Goal: Transaction & Acquisition: Download file/media

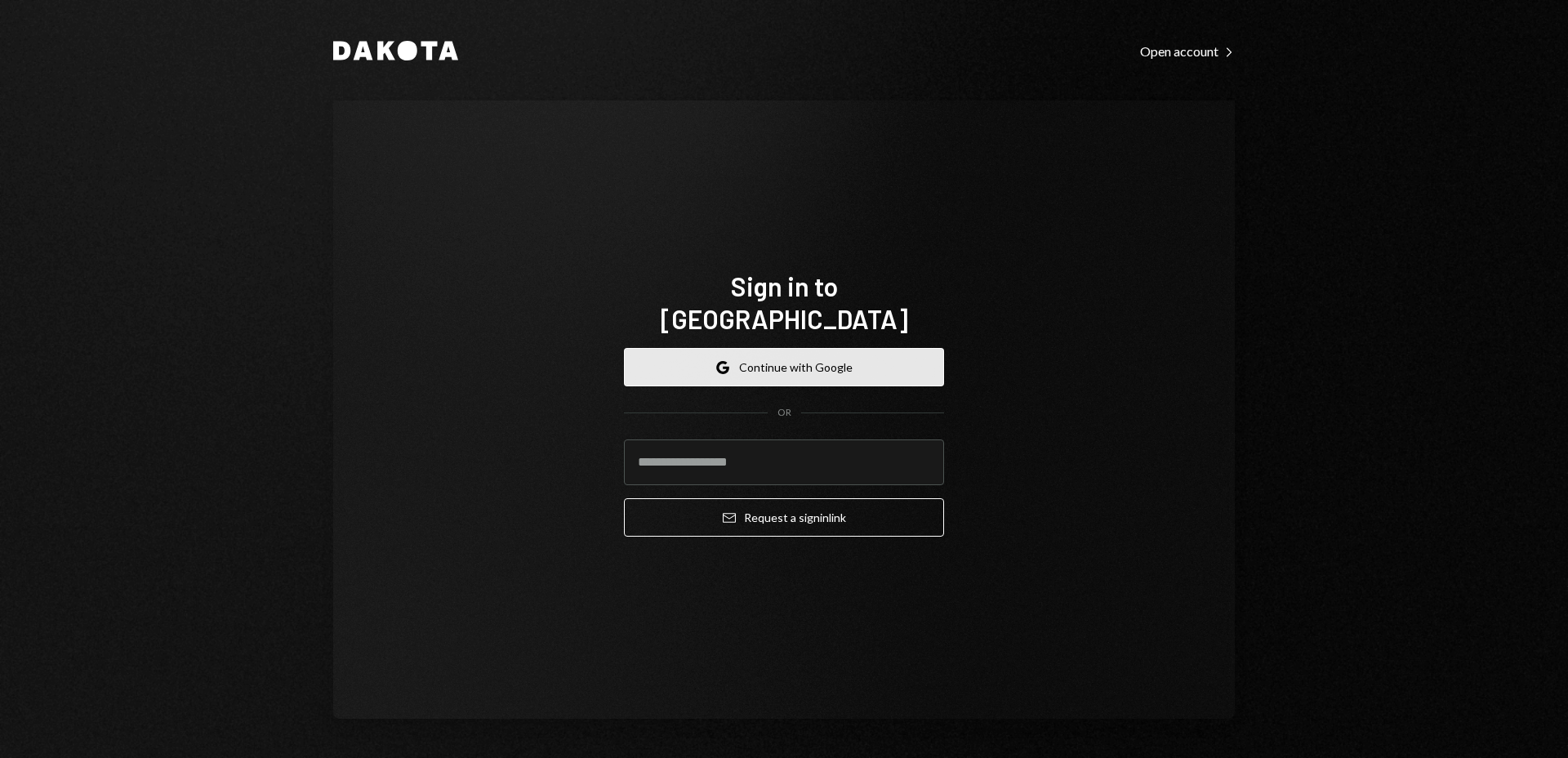
click at [781, 348] on button "Google Continue with Google" at bounding box center [784, 367] width 320 height 38
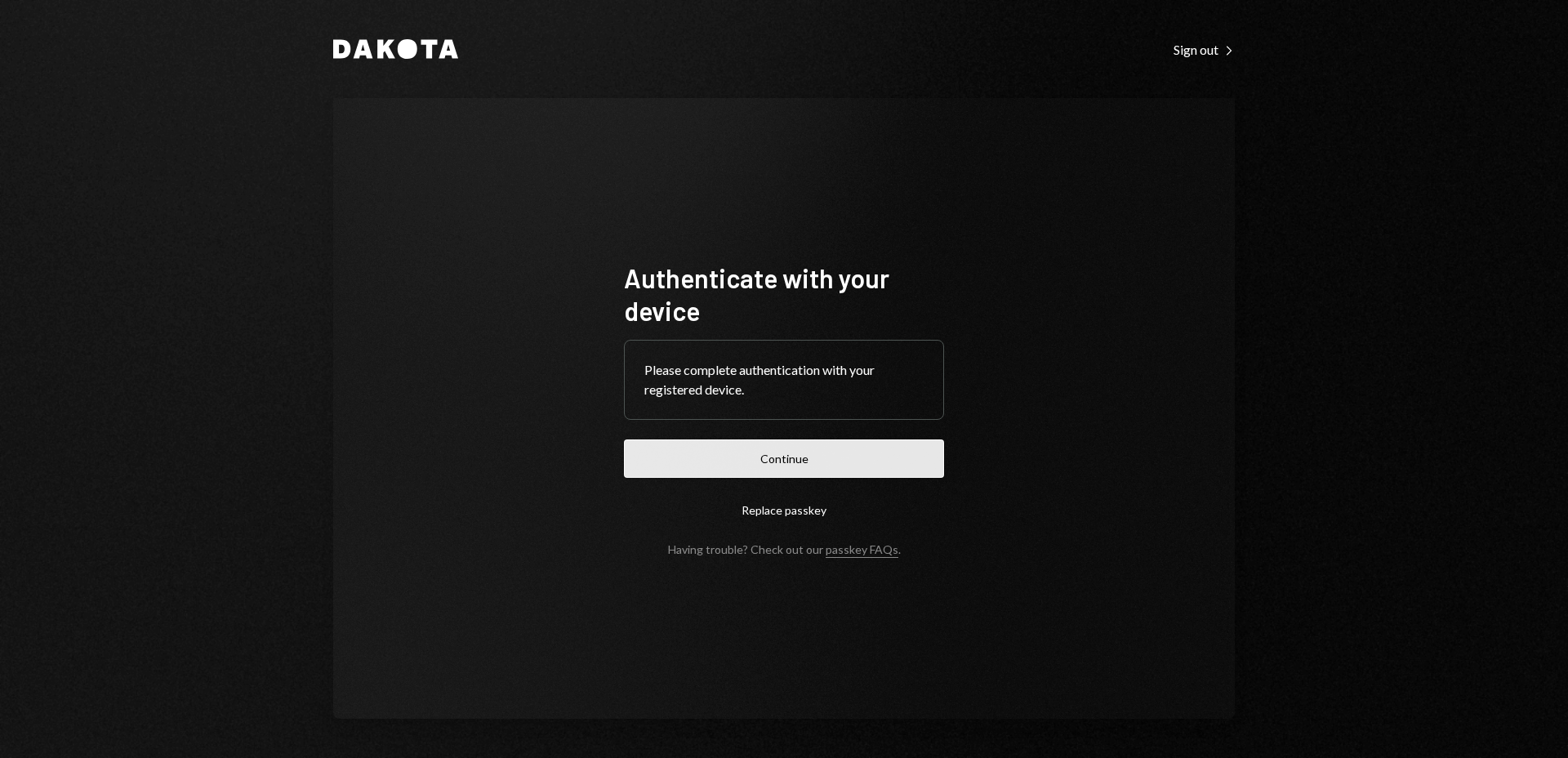
click at [793, 450] on button "Continue" at bounding box center [784, 458] width 320 height 38
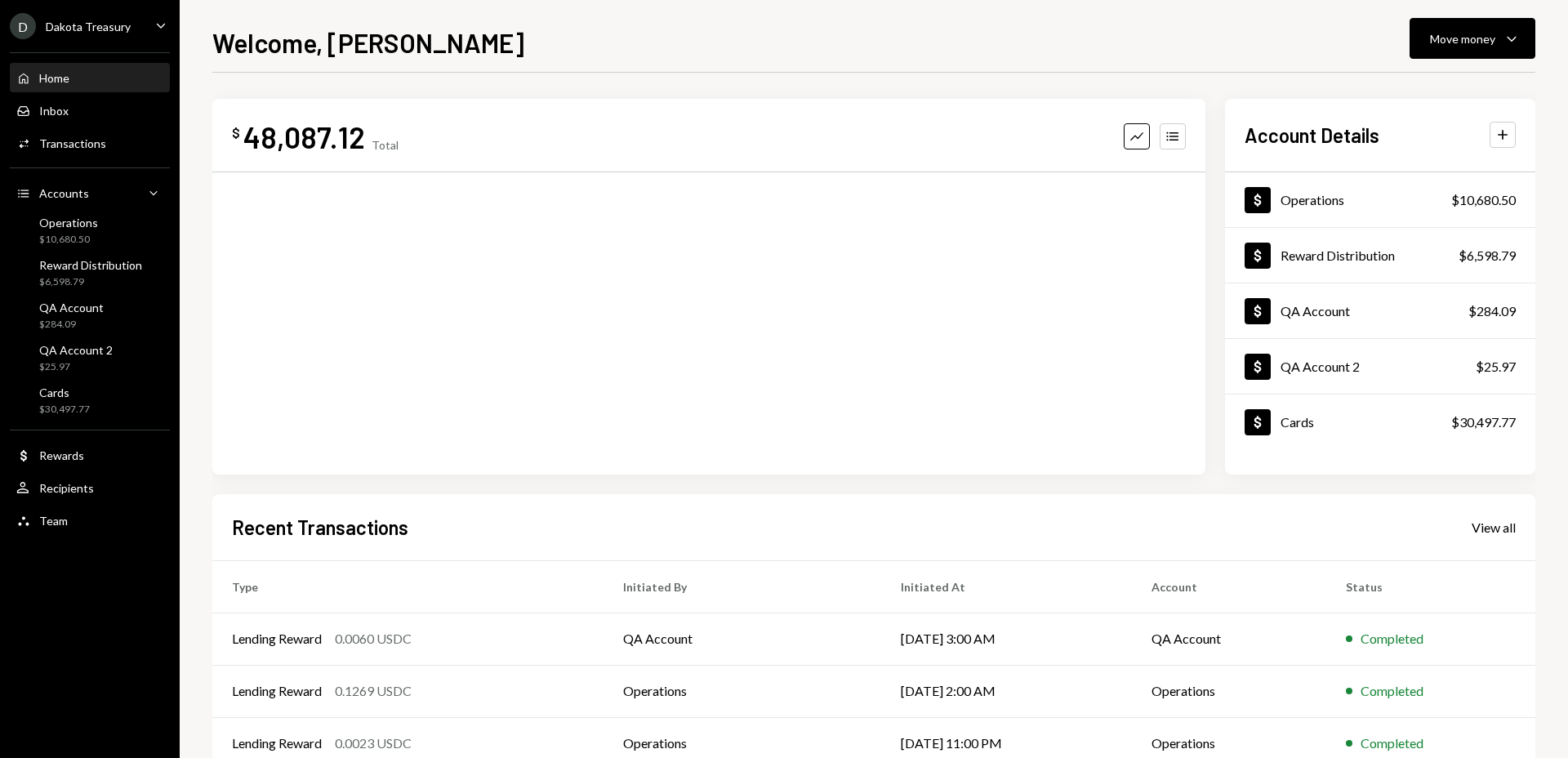
click at [107, 6] on ul "D Dakota Treasury Caret Down Home Home Inbox Inbox Activities Transactions Acco…" at bounding box center [89, 269] width 180 height 538
click at [111, 25] on div "Dakota Treasury" at bounding box center [88, 26] width 85 height 14
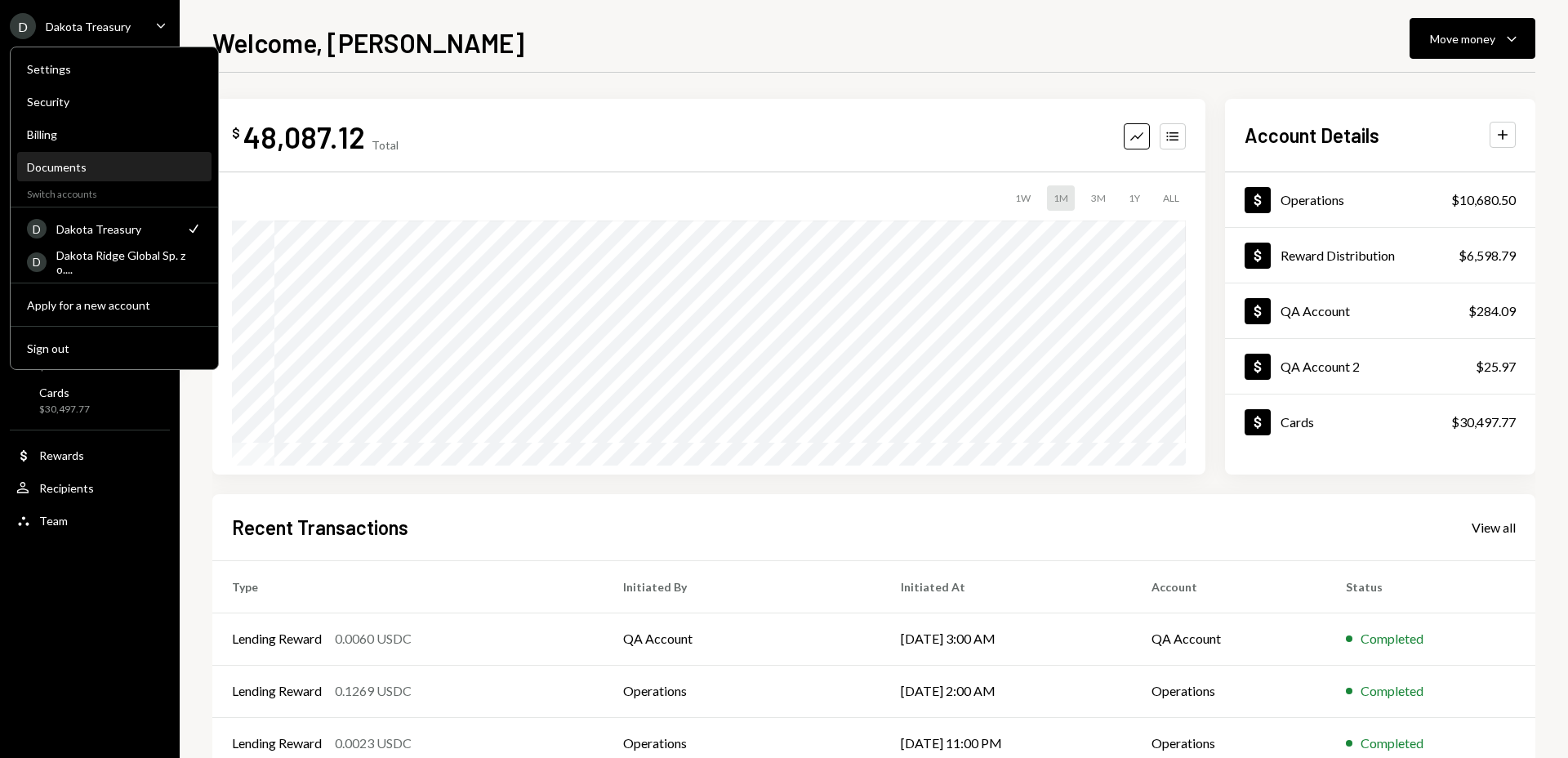
click at [168, 164] on div "Documents" at bounding box center [114, 167] width 175 height 14
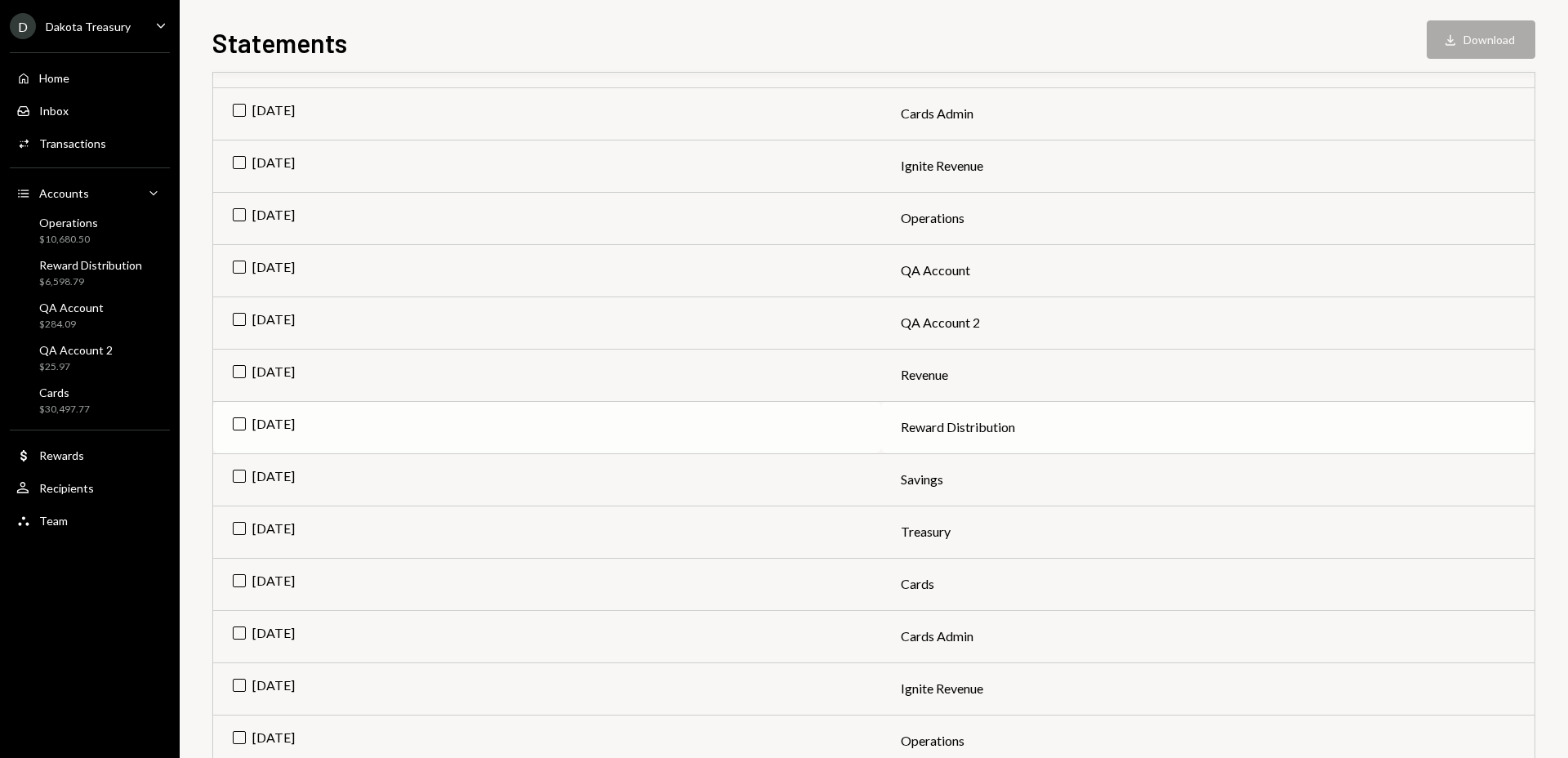
scroll to position [297, 0]
click at [235, 209] on td "Aug 2025" at bounding box center [547, 217] width 668 height 52
click at [1500, 49] on button "Download Download" at bounding box center [1481, 39] width 109 height 38
